Goal: Transaction & Acquisition: Download file/media

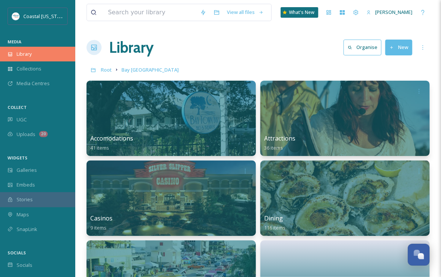
click at [24, 53] on span "Library" at bounding box center [24, 53] width 15 height 7
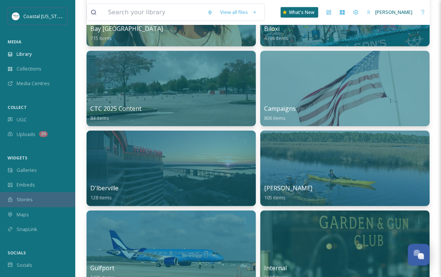
scroll to position [272, 0]
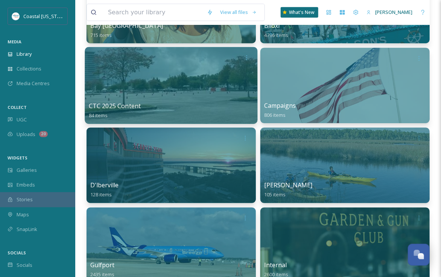
click at [164, 90] on div at bounding box center [171, 85] width 173 height 77
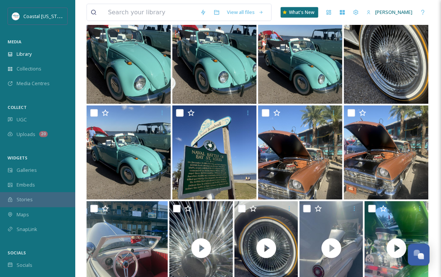
scroll to position [147, 0]
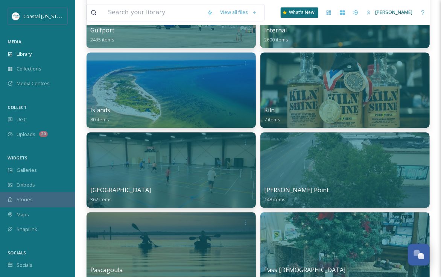
scroll to position [505, 0]
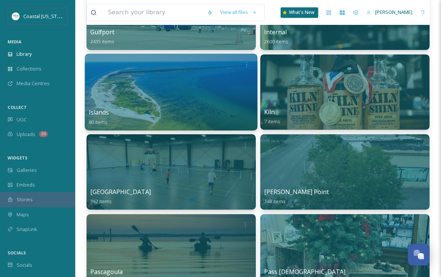
click at [151, 97] on div at bounding box center [171, 91] width 173 height 77
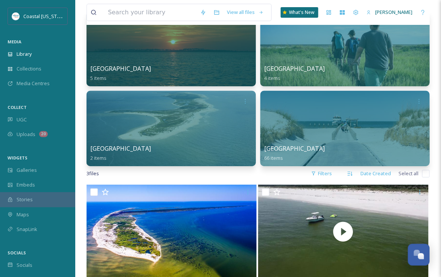
scroll to position [71, 0]
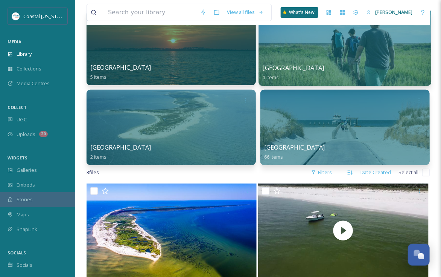
click at [346, 138] on div at bounding box center [344, 127] width 169 height 75
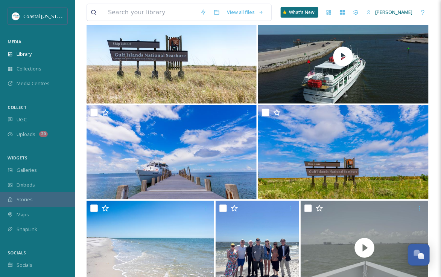
scroll to position [182, 0]
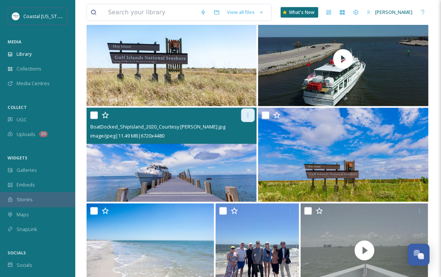
click at [248, 116] on icon at bounding box center [248, 115] width 1 height 5
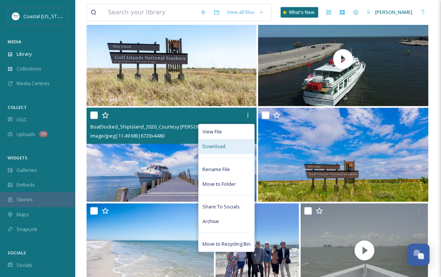
click at [219, 150] on div "Download" at bounding box center [227, 146] width 56 height 15
